Goal: Task Accomplishment & Management: Manage account settings

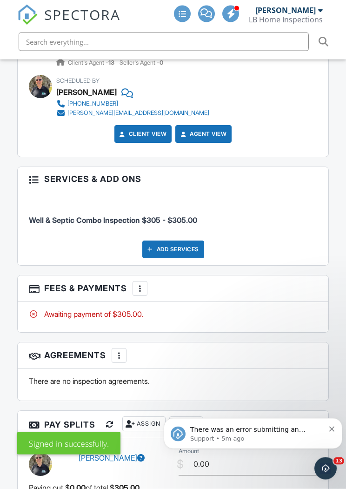
scroll to position [1275, 0]
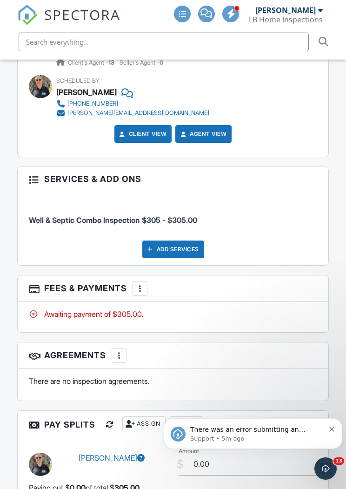
click at [88, 216] on span "Well & Septic Combo Inspection $305 - $305.00" at bounding box center [113, 220] width 169 height 9
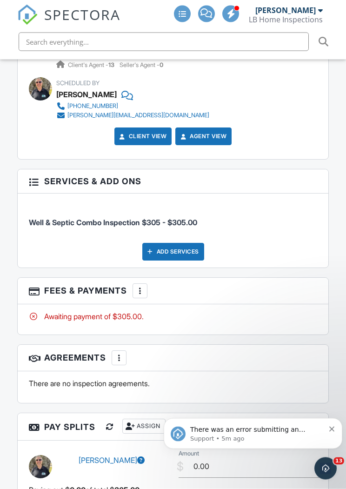
scroll to position [1259, 0]
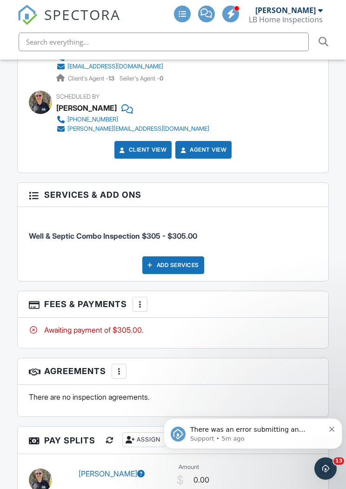
click at [36, 193] on div at bounding box center [33, 194] width 9 height 9
click at [40, 191] on h3 "Services & Add ons" at bounding box center [173, 195] width 311 height 24
click at [34, 193] on div at bounding box center [33, 194] width 9 height 9
click at [35, 190] on div at bounding box center [33, 194] width 9 height 9
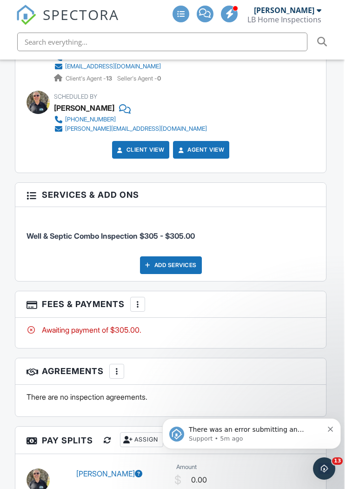
click at [151, 264] on div at bounding box center [149, 265] width 9 height 9
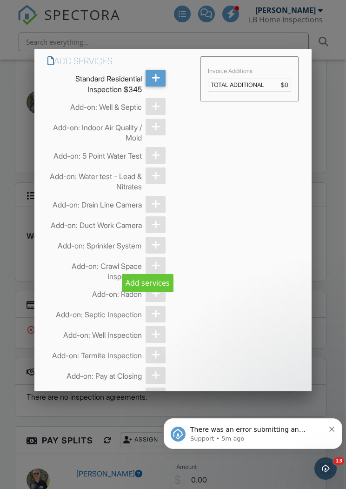
click at [152, 81] on icon at bounding box center [156, 78] width 9 height 17
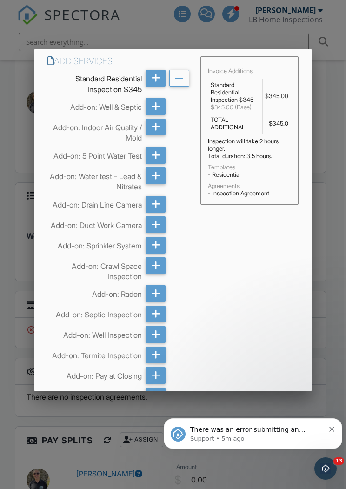
click at [157, 80] on icon at bounding box center [156, 78] width 9 height 17
click at [183, 81] on icon at bounding box center [179, 78] width 9 height 17
click at [180, 82] on icon at bounding box center [179, 78] width 9 height 17
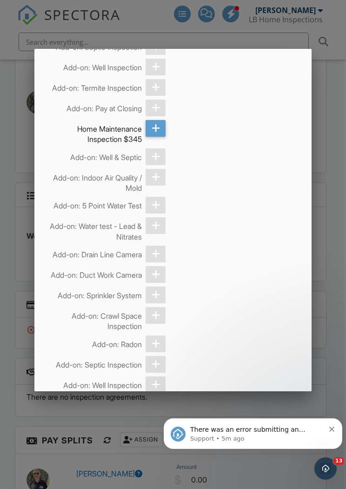
scroll to position [1644, 0]
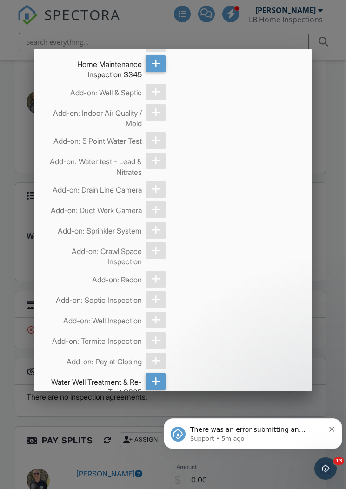
click at [25, 127] on div at bounding box center [173, 259] width 346 height 612
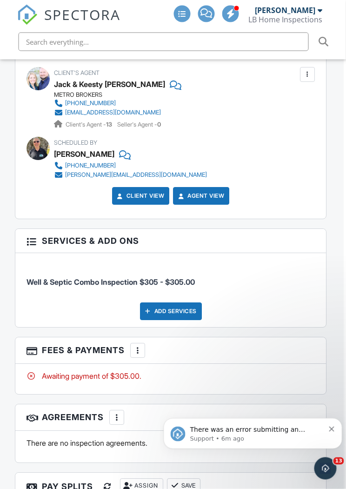
scroll to position [1214, 2]
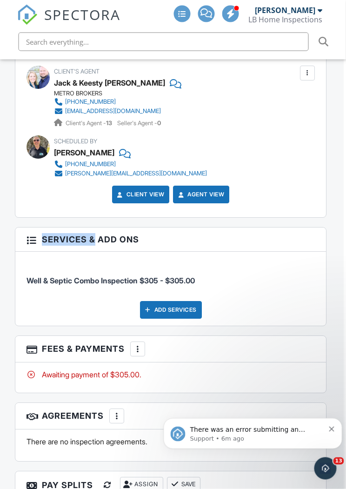
click at [46, 284] on li "Well & Septic Combo Inspection $305 - $305.00" at bounding box center [171, 276] width 289 height 34
click at [43, 282] on span "Well & Septic Combo Inspection $305 - $305.00" at bounding box center [111, 281] width 169 height 9
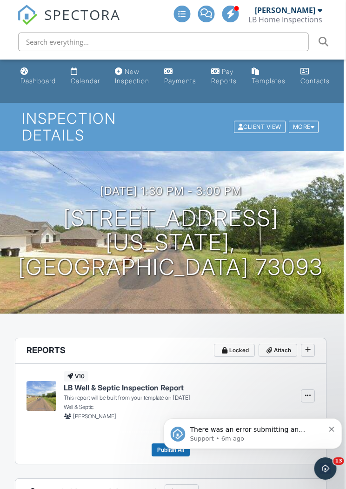
scroll to position [0, 2]
click at [64, 267] on h1 "17341 290th St Washington, OK 73093" at bounding box center [171, 243] width 317 height 74
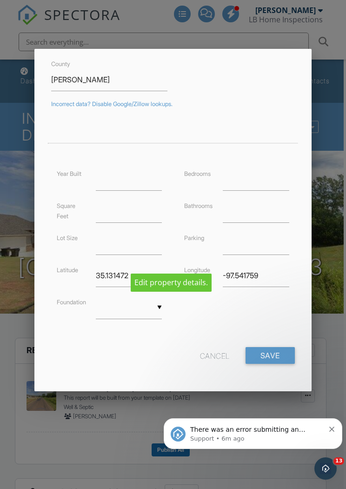
scroll to position [122, 0]
click at [274, 354] on input "Save" at bounding box center [270, 356] width 49 height 17
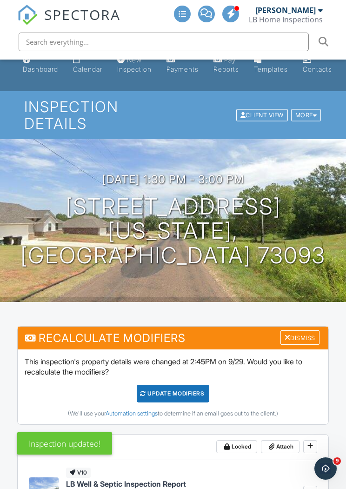
click at [309, 114] on div "More" at bounding box center [307, 115] width 30 height 13
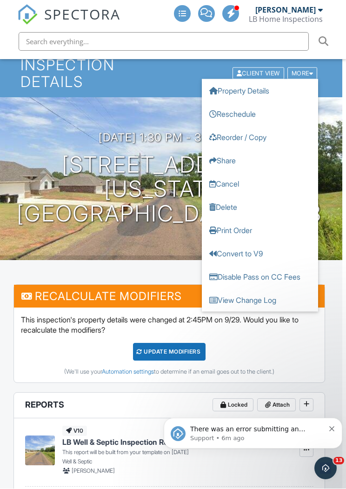
click at [103, 200] on h1 "[STREET_ADDRESS] [US_STATE], OK 73093" at bounding box center [169, 190] width 317 height 74
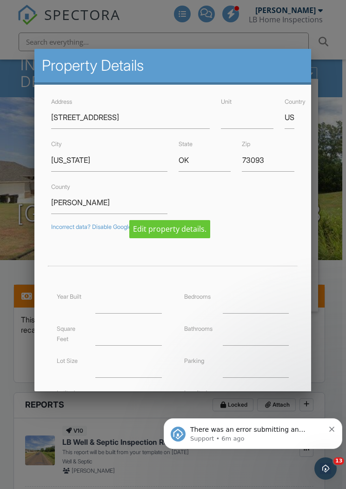
click at [13, 184] on div at bounding box center [173, 259] width 346 height 612
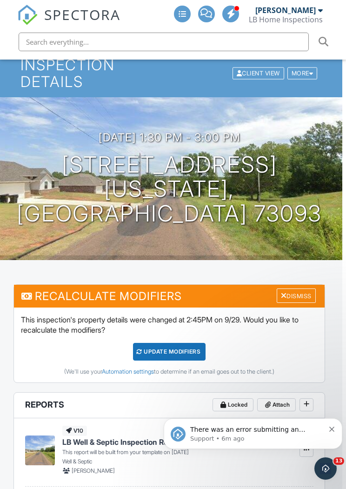
click at [305, 77] on div "More" at bounding box center [303, 73] width 30 height 13
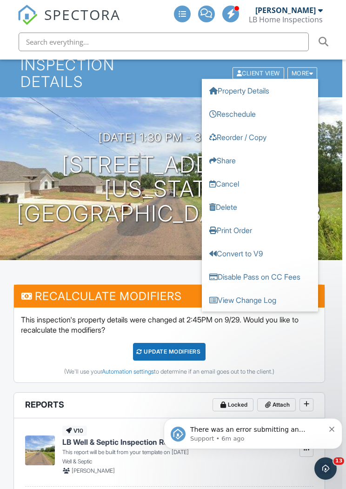
click at [102, 246] on div "[DATE] 1:30 pm - 3:00 pm [STREET_ADDRESS] [US_STATE], OK 73093" at bounding box center [169, 178] width 346 height 163
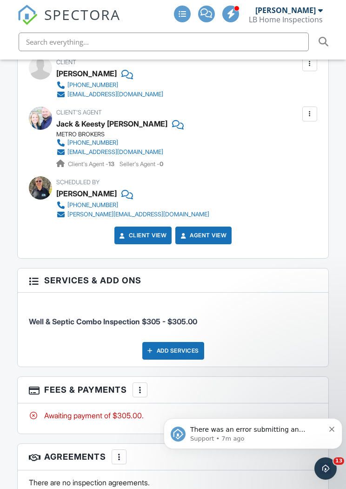
scroll to position [1282, 0]
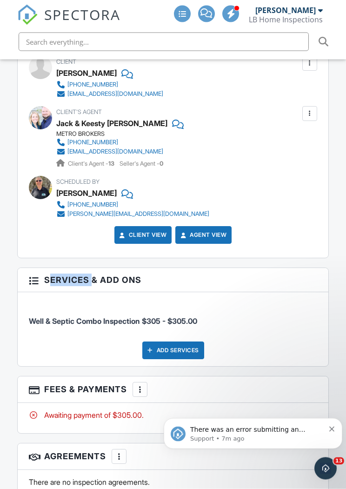
click at [35, 282] on div at bounding box center [33, 280] width 9 height 9
click at [34, 284] on h3 "Services & Add ons" at bounding box center [173, 281] width 311 height 24
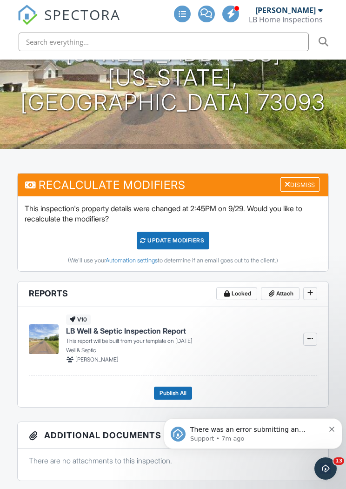
scroll to position [0, 0]
